Goal: Task Accomplishment & Management: Manage account settings

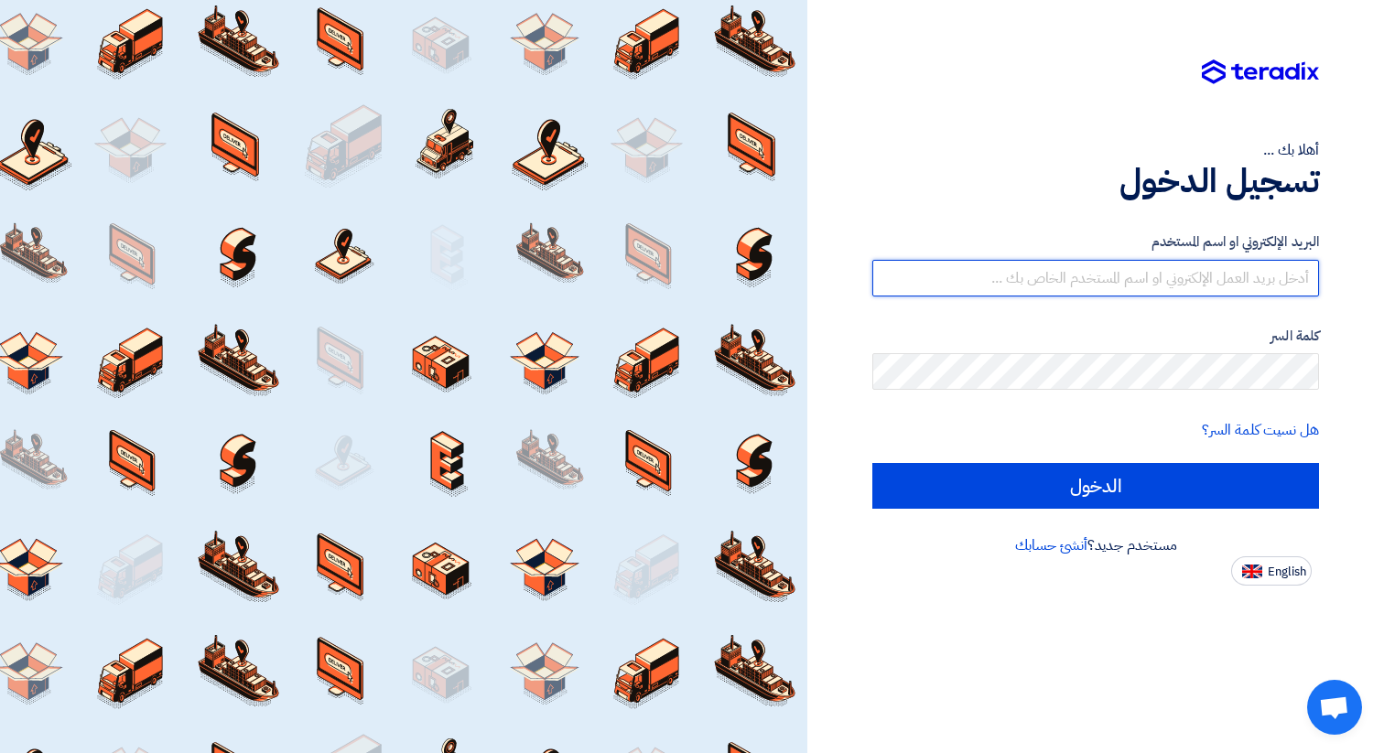
click at [1159, 278] on input "text" at bounding box center [1095, 278] width 447 height 37
type input "[DOMAIN_NAME][EMAIL_ADDRESS][DOMAIN_NAME]"
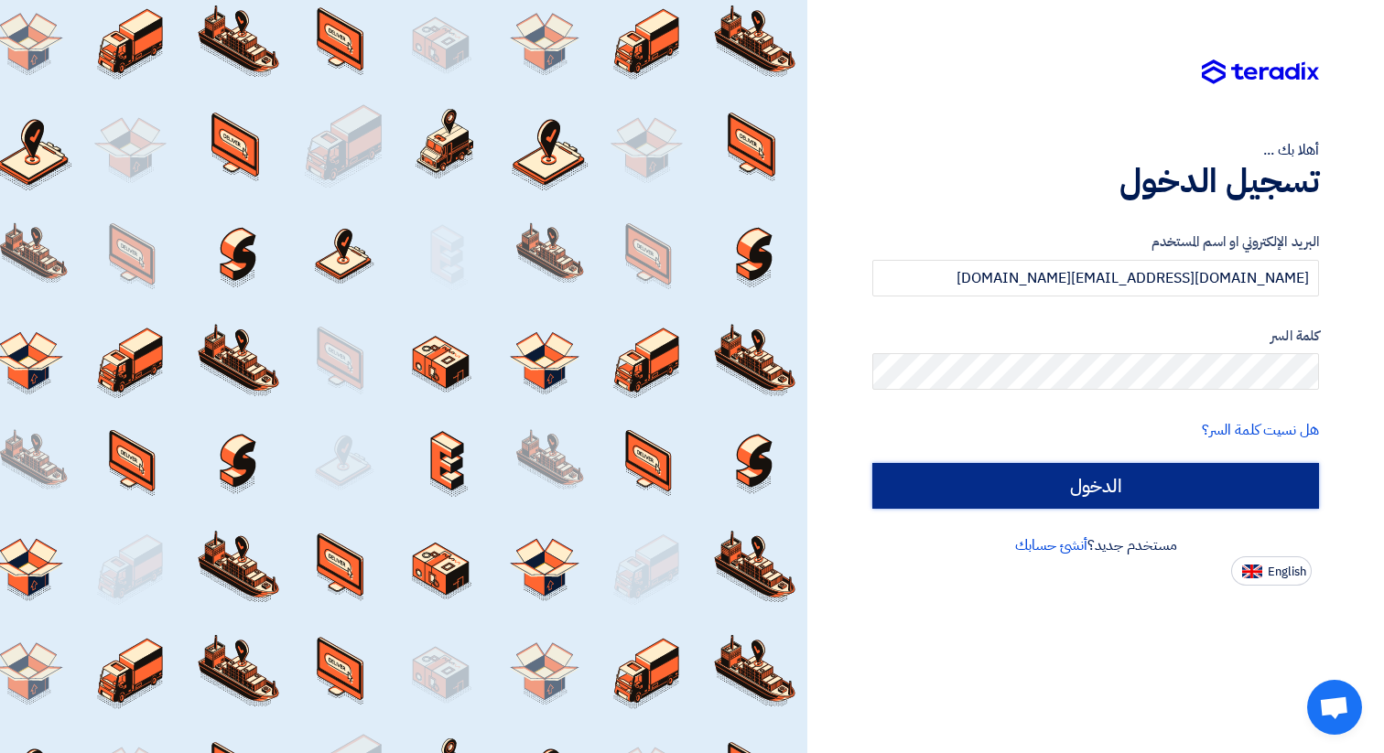
click at [1105, 499] on input "الدخول" at bounding box center [1095, 486] width 447 height 46
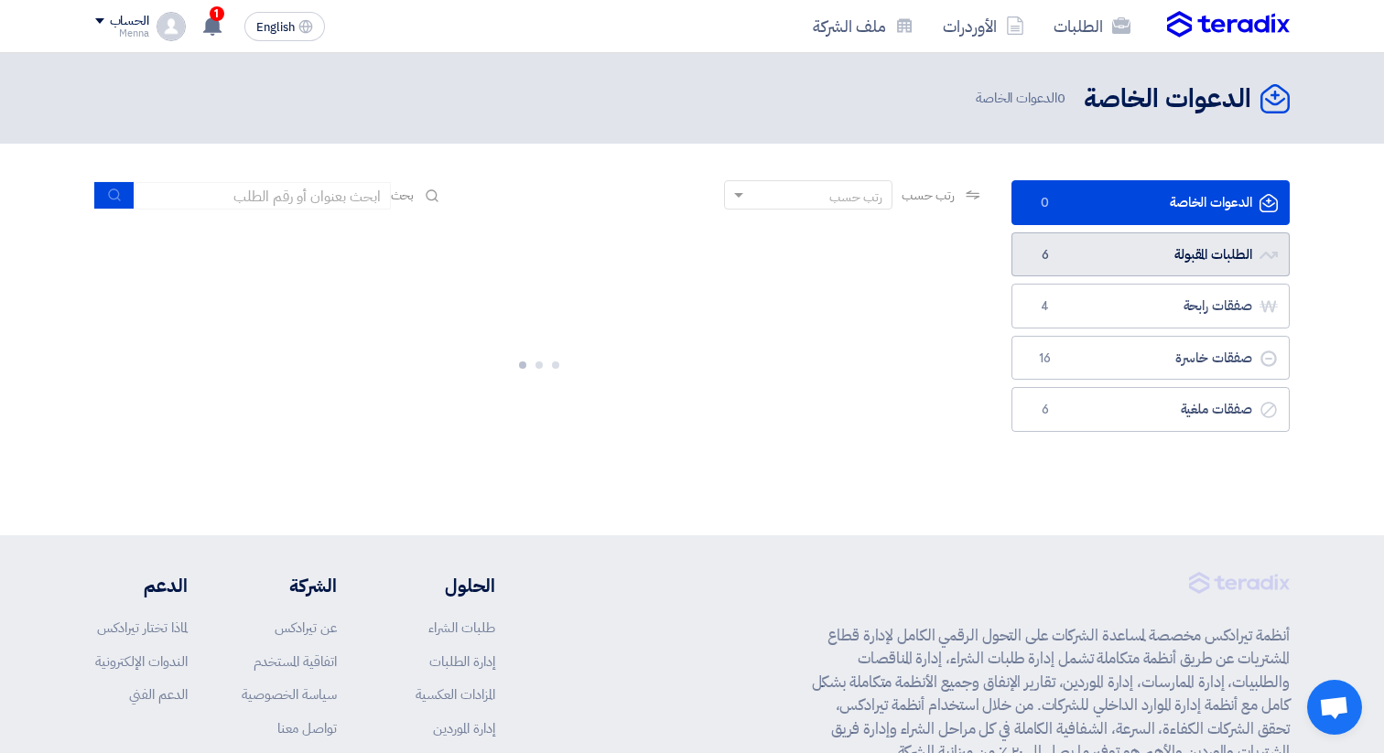
click at [1185, 254] on link "الطلبات المقبولة الطلبات المقبولة 6" at bounding box center [1151, 255] width 278 height 45
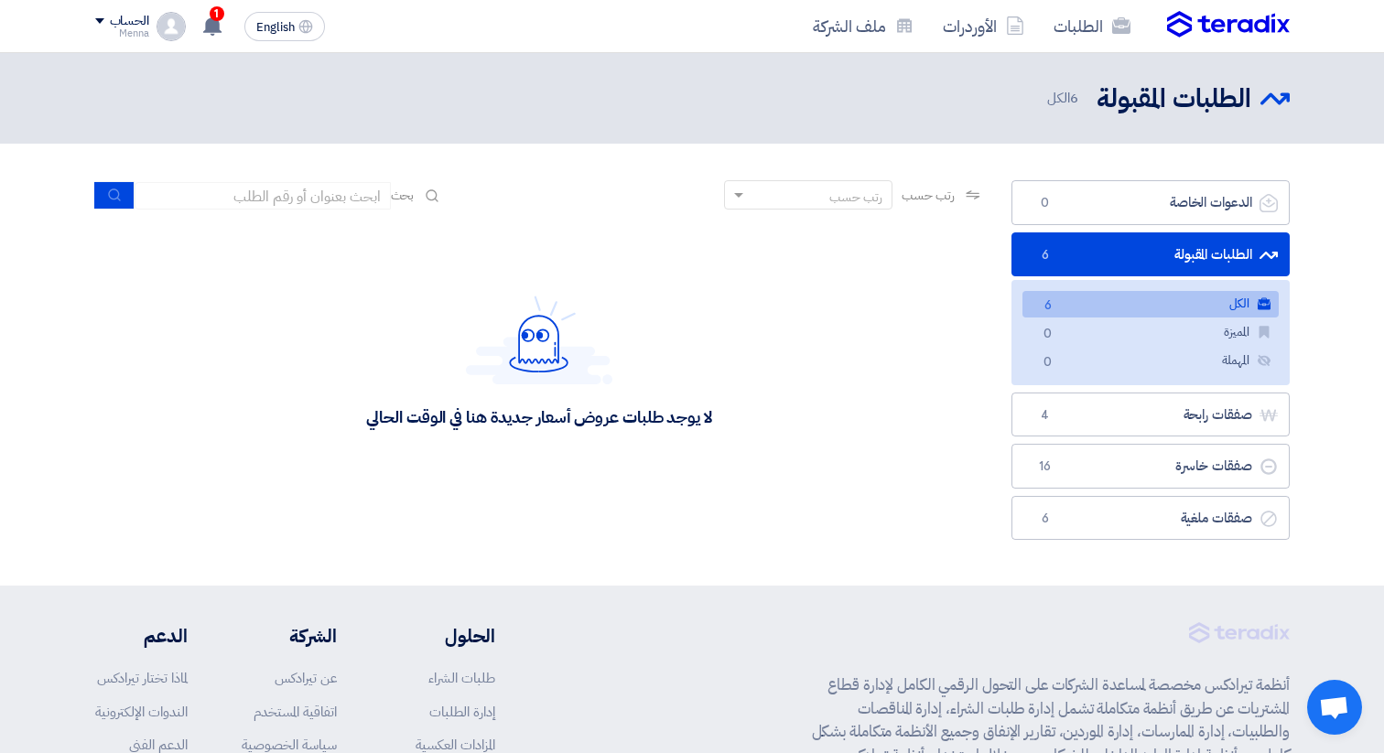
click at [1194, 305] on link "الكل الكل 6" at bounding box center [1151, 304] width 256 height 27
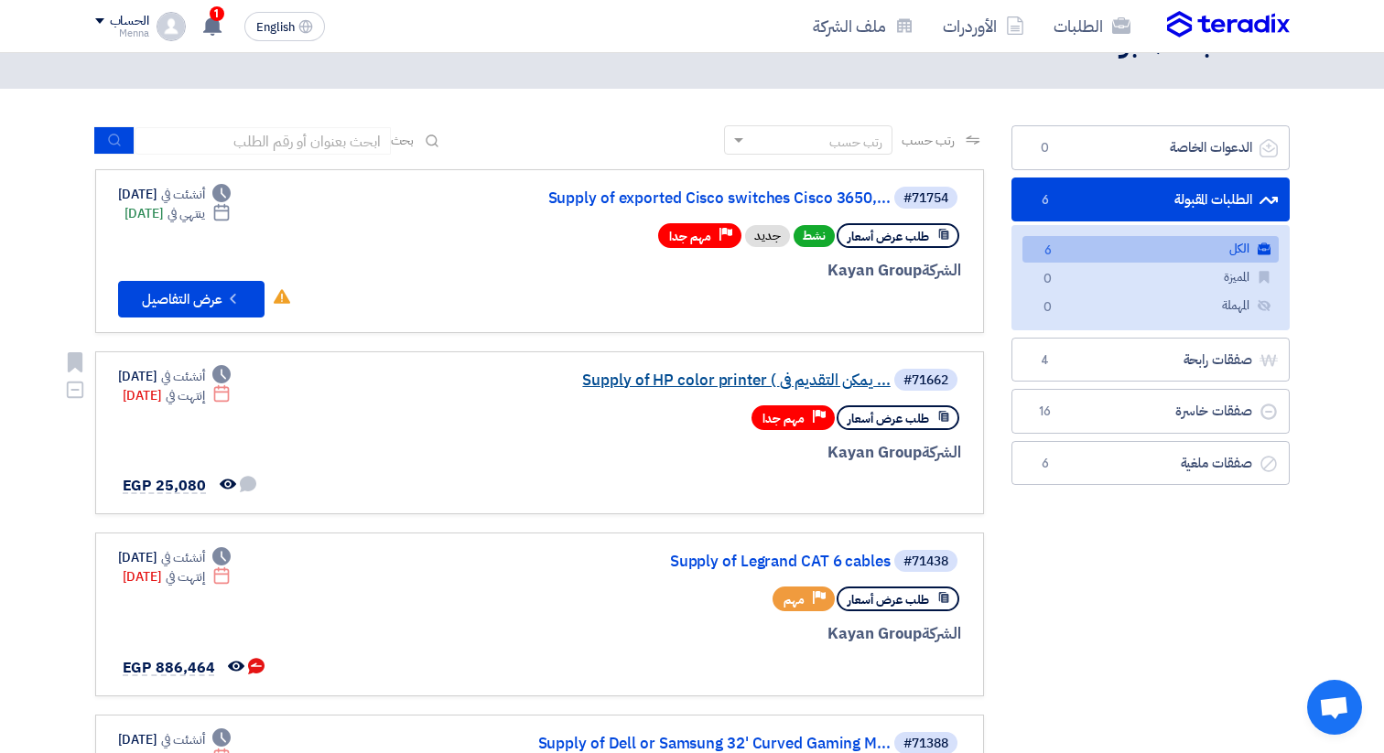
scroll to position [47, 0]
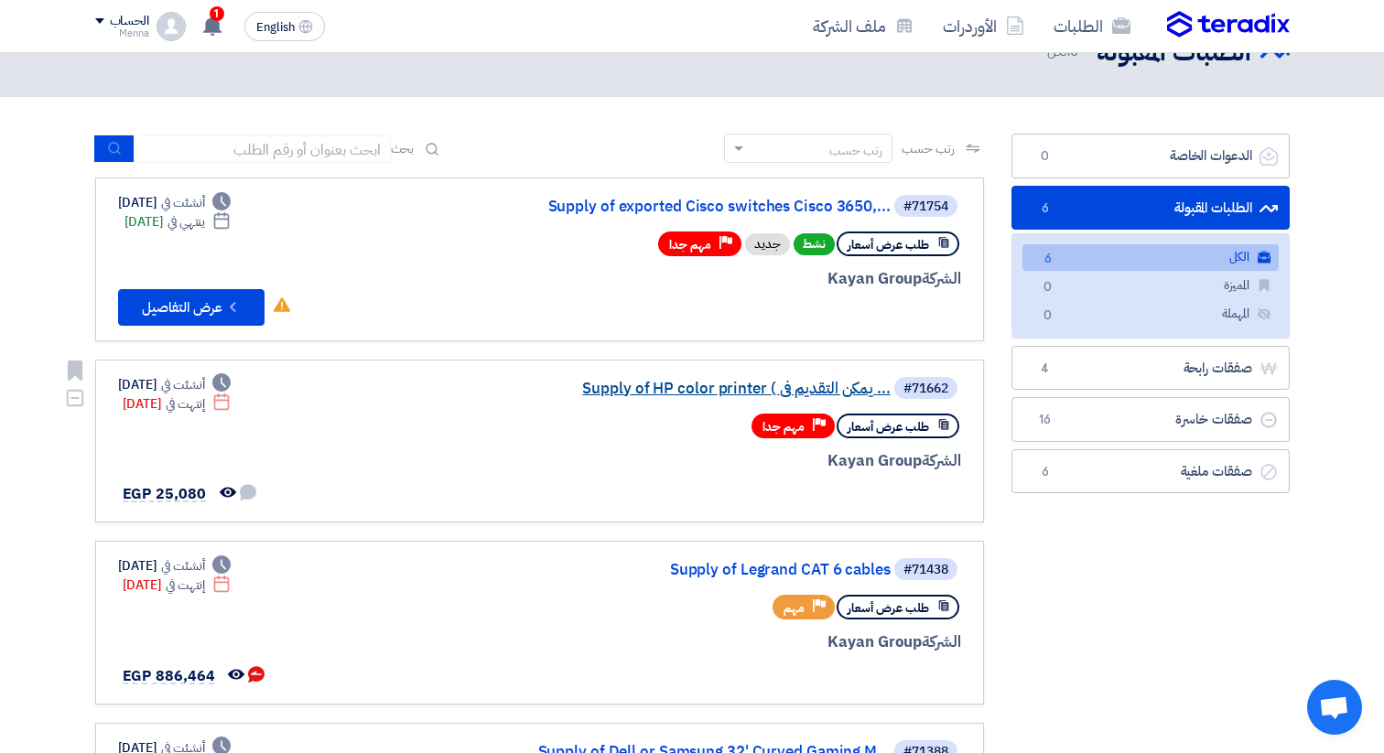
click at [698, 389] on link "Supply of HP color printer ( يمكن التقديم فى ..." at bounding box center [708, 389] width 366 height 16
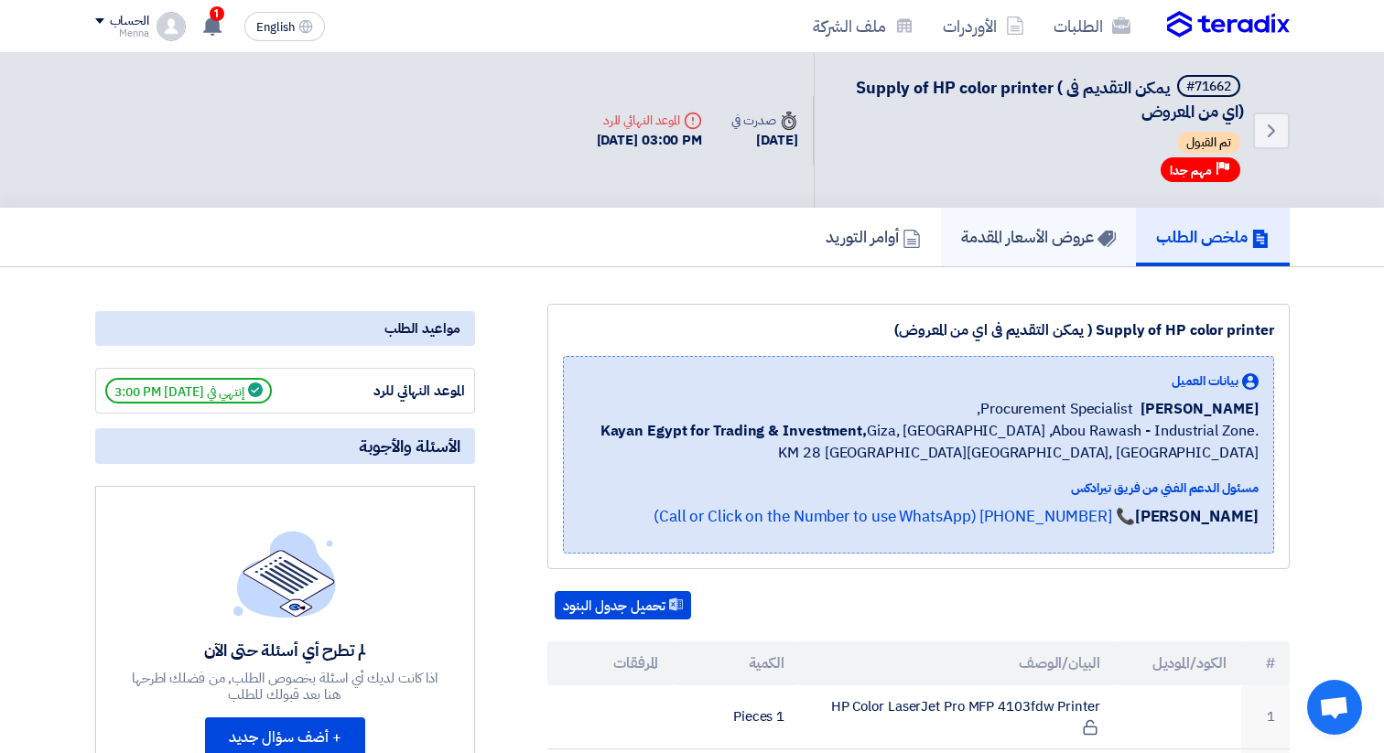
click at [1038, 249] on link "عروض الأسعار المقدمة" at bounding box center [1038, 237] width 195 height 59
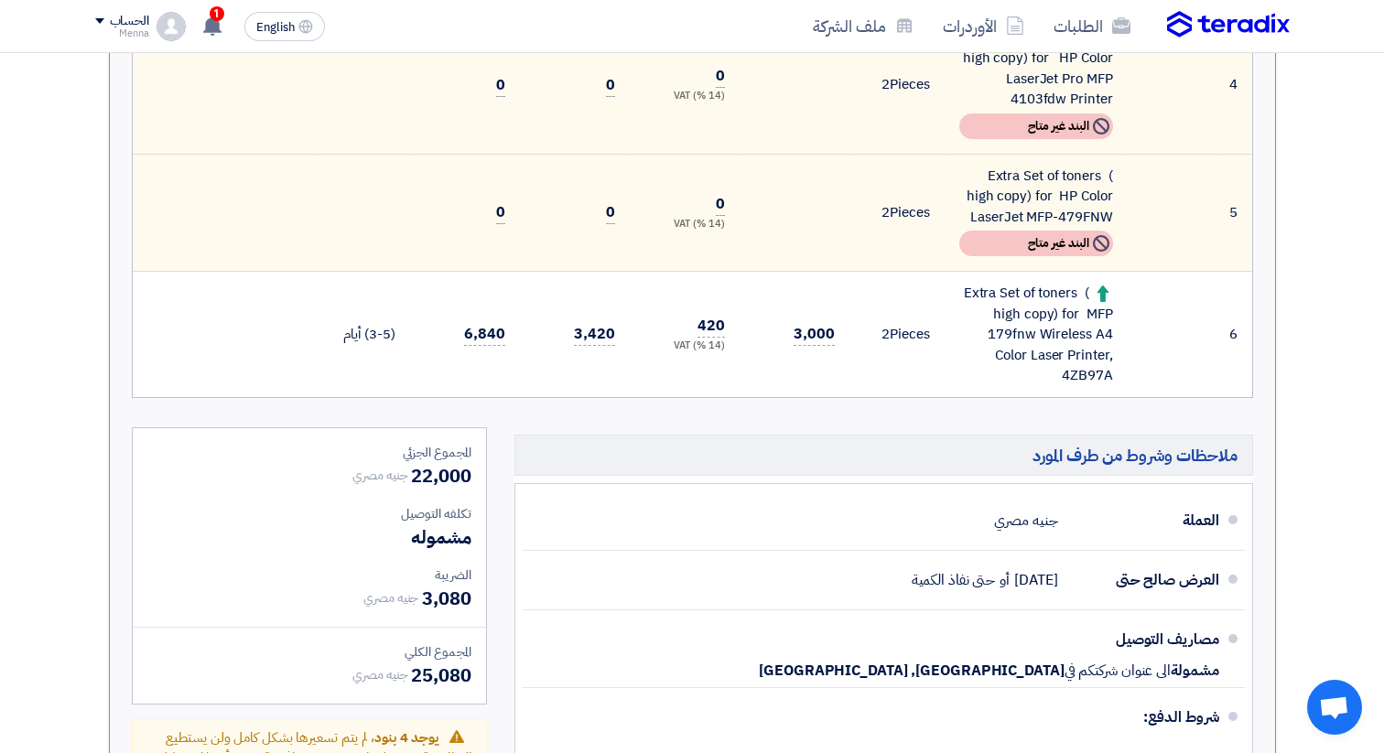
scroll to position [884, 0]
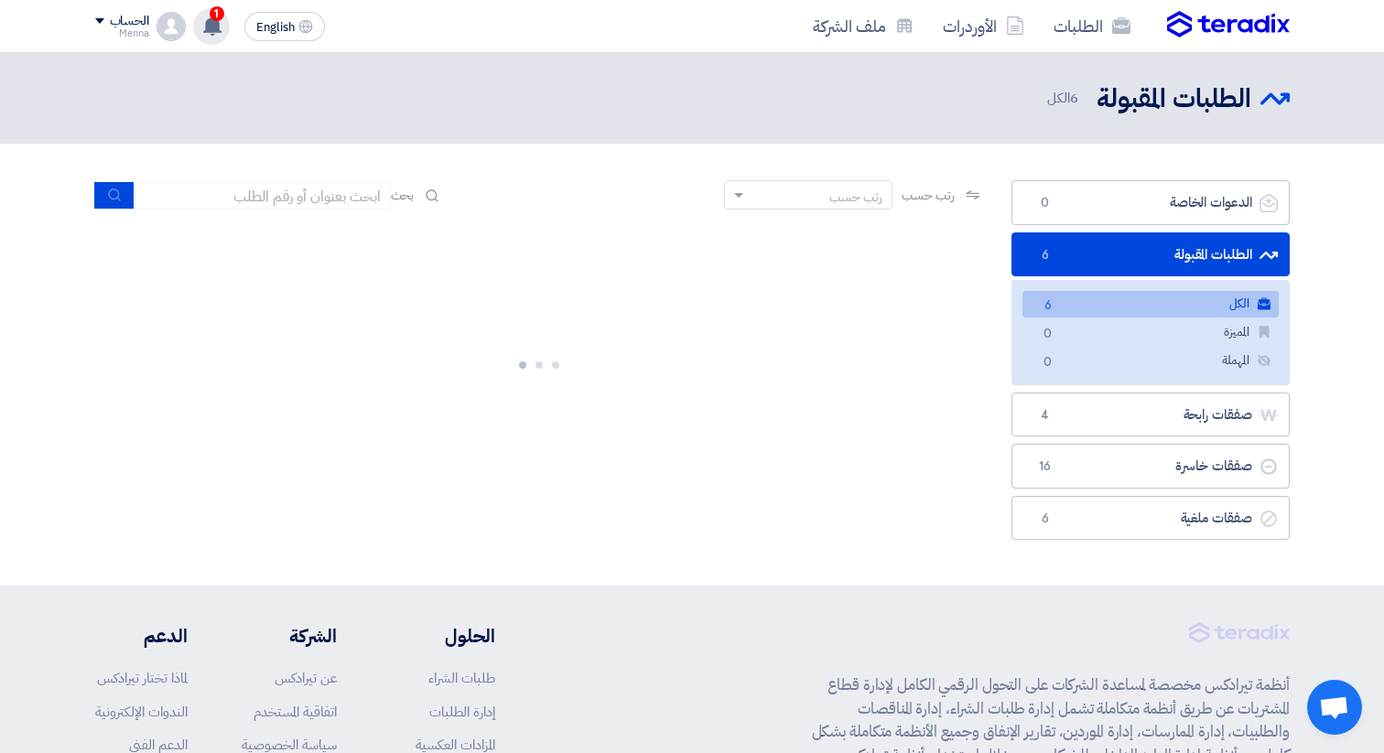
click at [202, 19] on div "1 قام بتعديل علي طلبه Supply of exported Cisco switches Cisco 3650, 3750, 3850 …" at bounding box center [211, 26] width 37 height 37
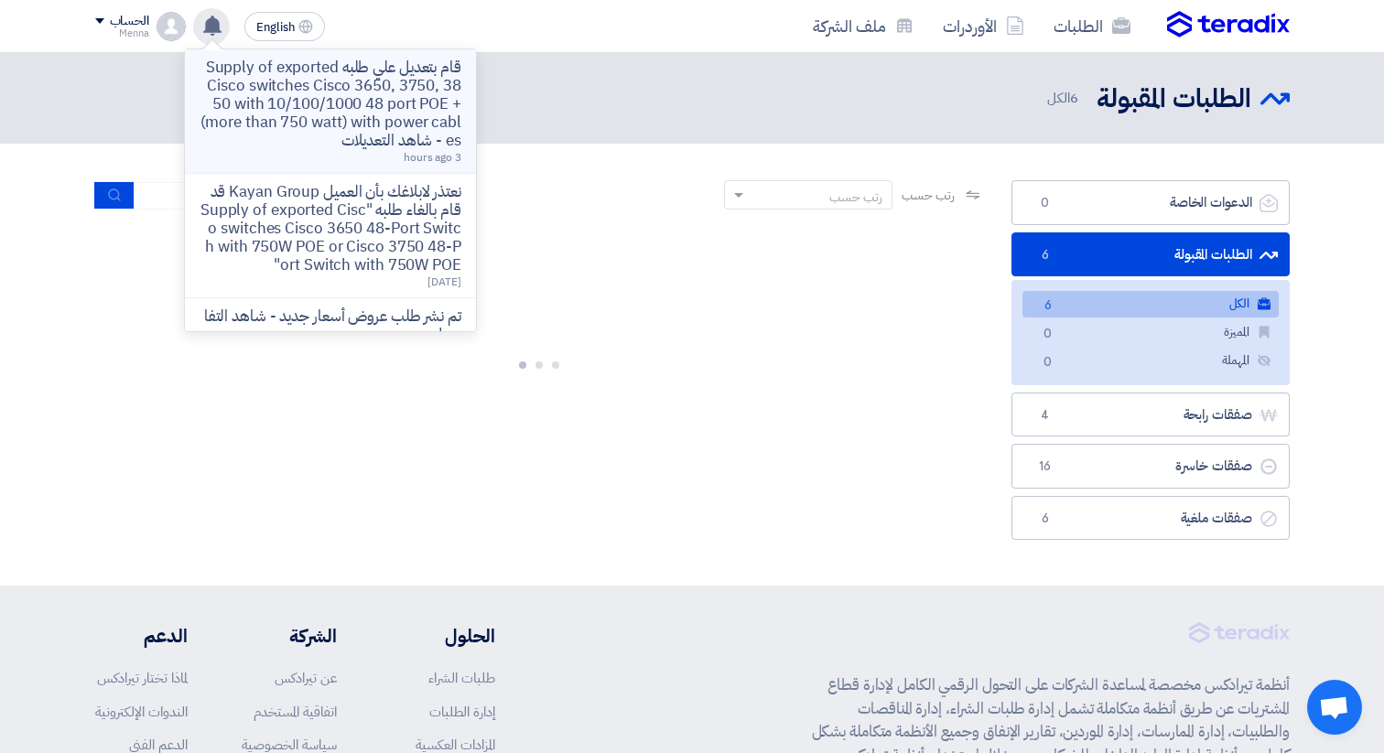
click at [303, 98] on p "قام بتعديل علي طلبه Supply of exported Cisco switches Cisco 3650, 3750, 3850 wi…" at bounding box center [331, 105] width 262 height 92
